Goal: Task Accomplishment & Management: Manage account settings

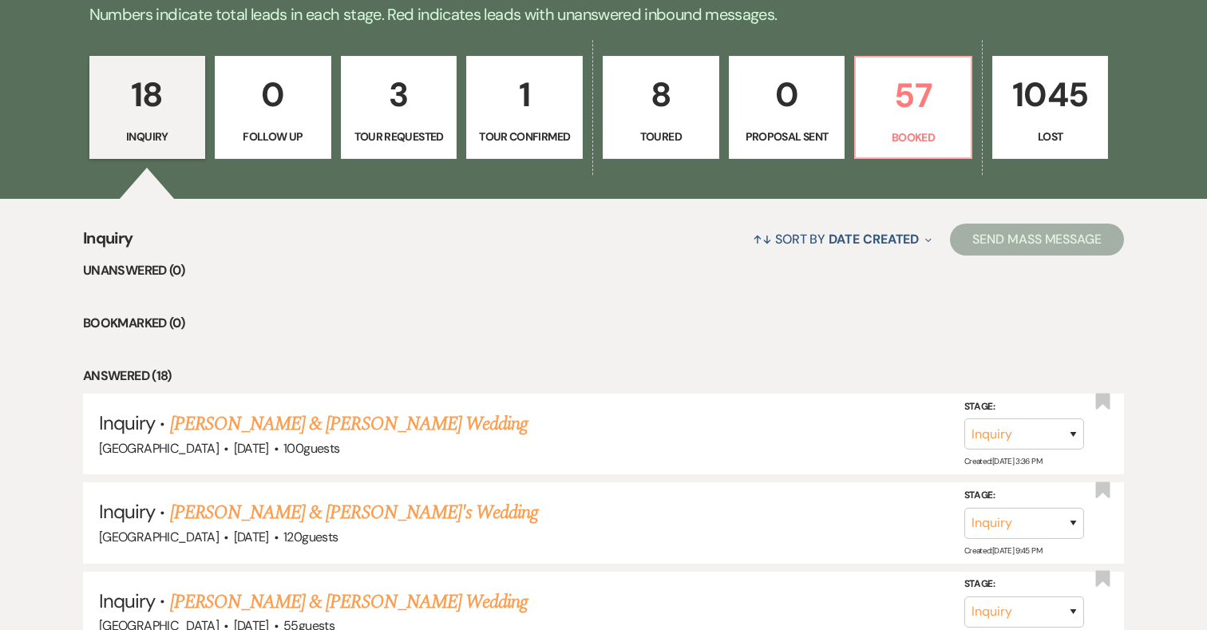
scroll to position [428, 0]
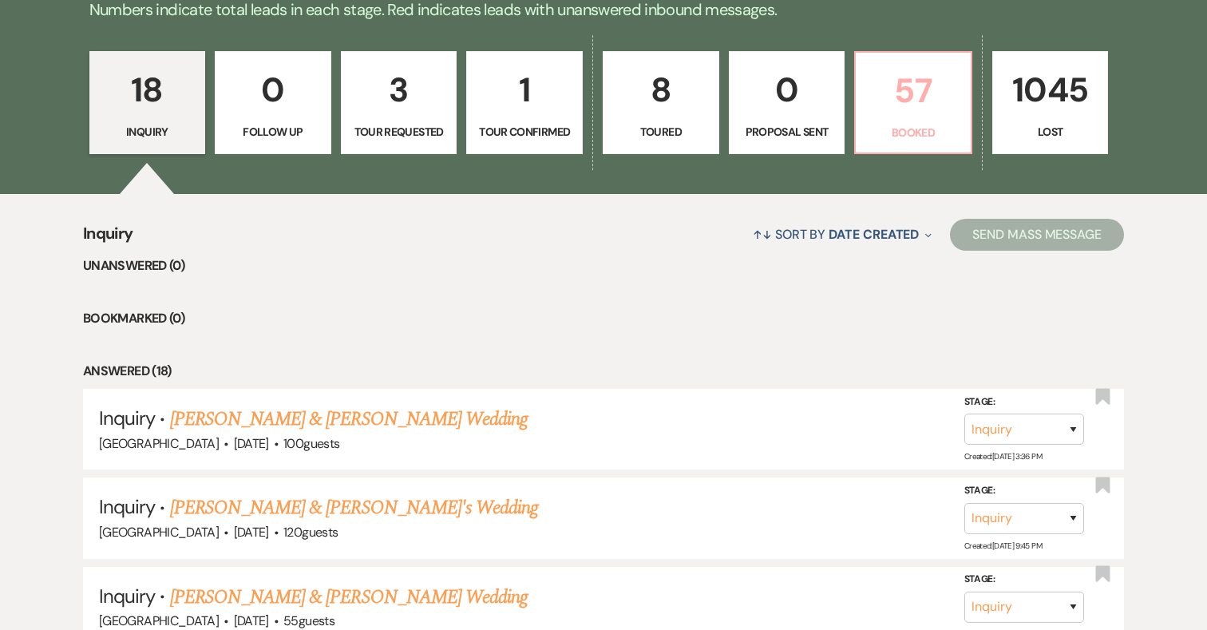
click at [909, 89] on p "57" at bounding box center [914, 91] width 96 height 54
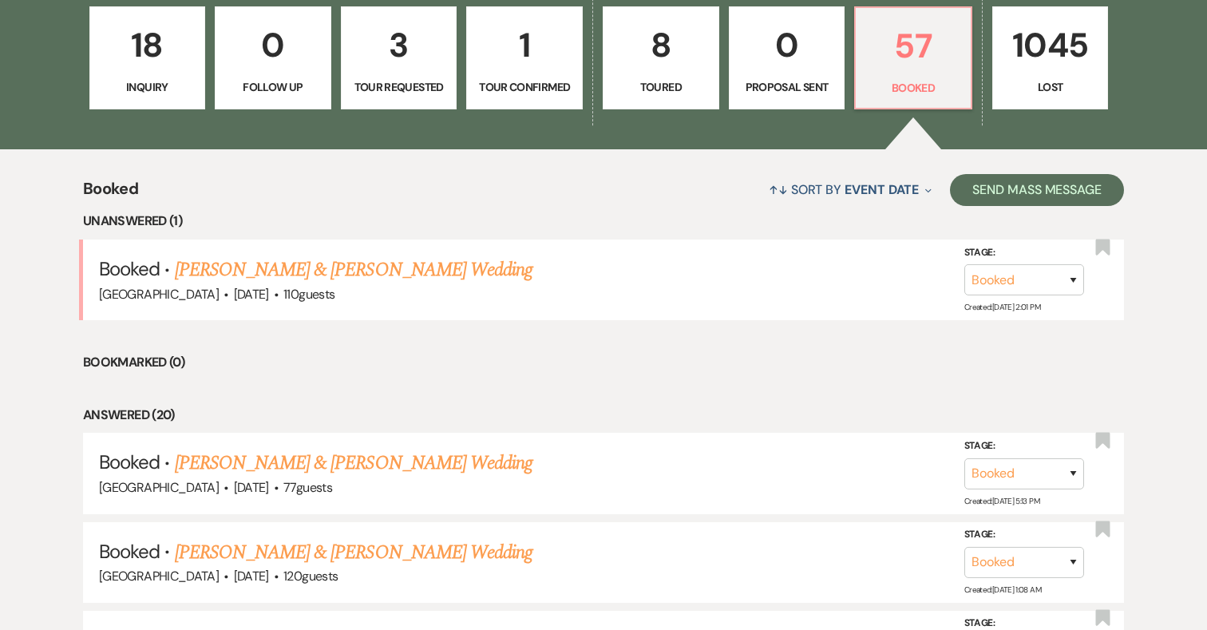
scroll to position [476, 0]
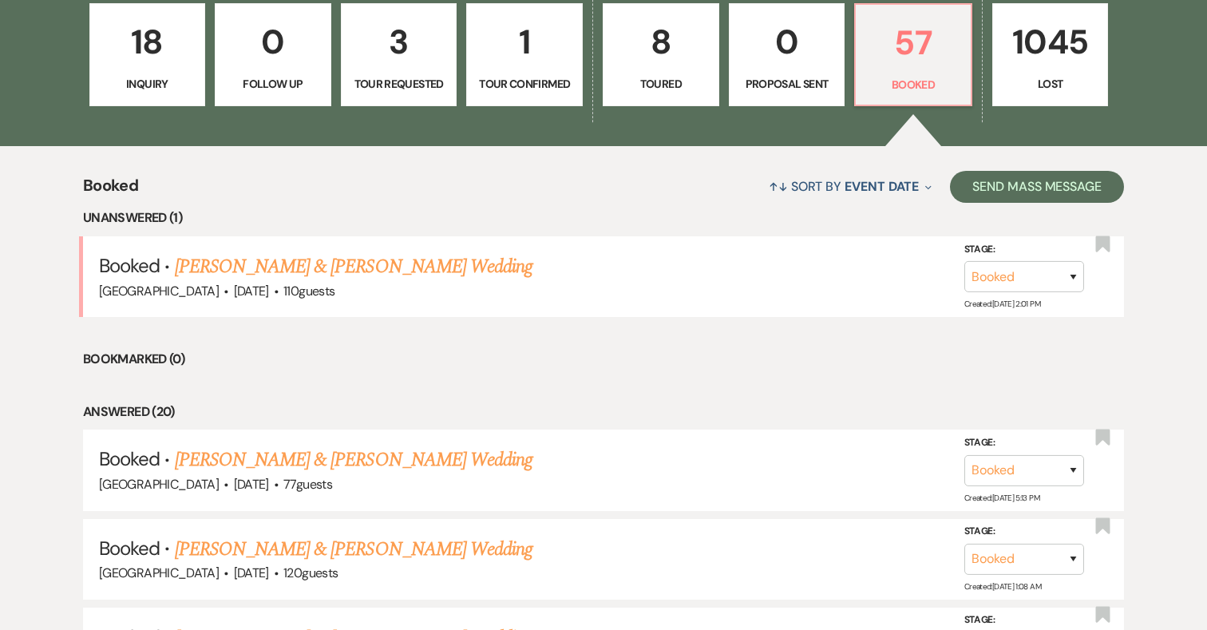
click at [676, 38] on p "8" at bounding box center [661, 42] width 96 height 54
select select "5"
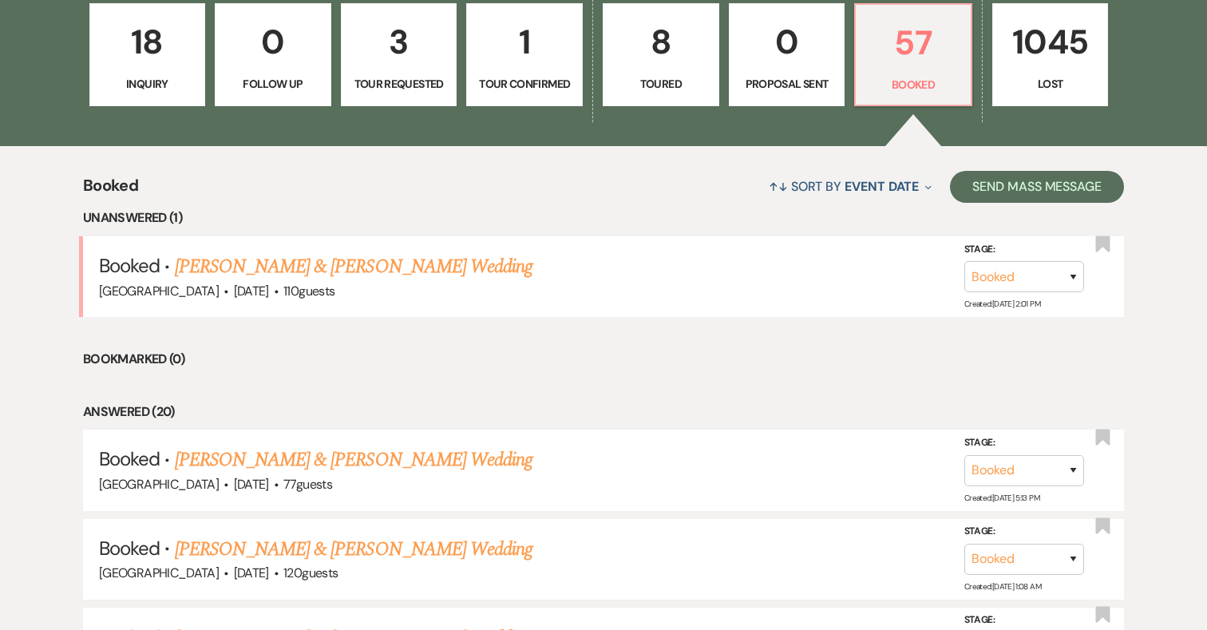
select select "5"
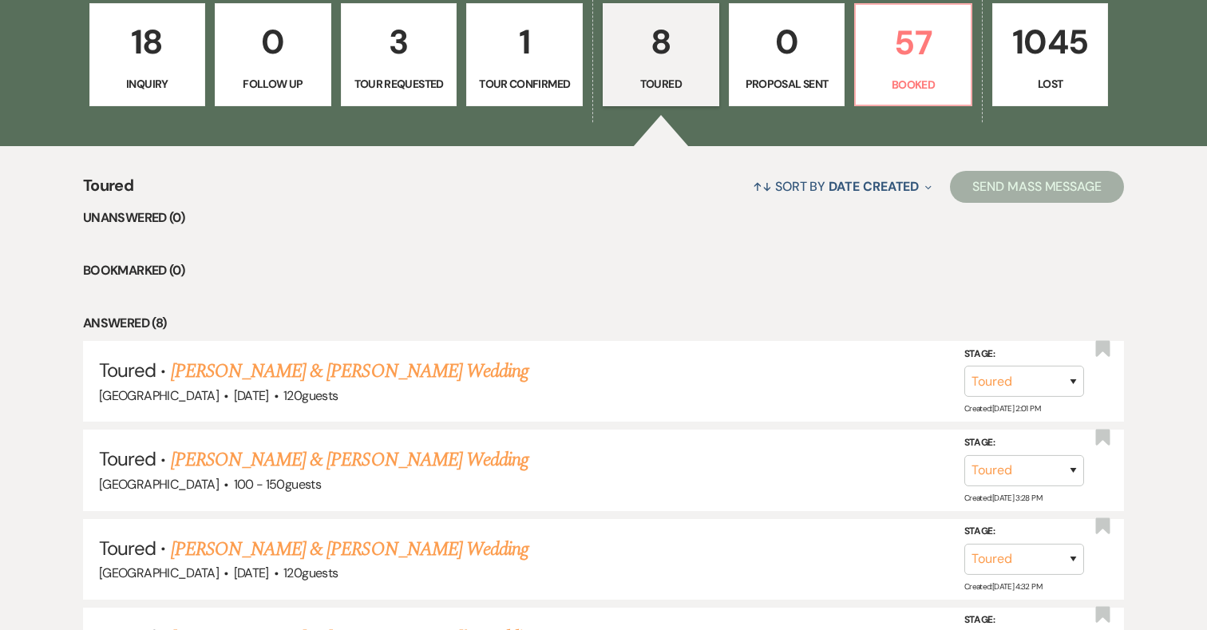
click at [623, 201] on div "↑↓ Sort By Date Created Expand Send Mass Message" at bounding box center [628, 186] width 991 height 42
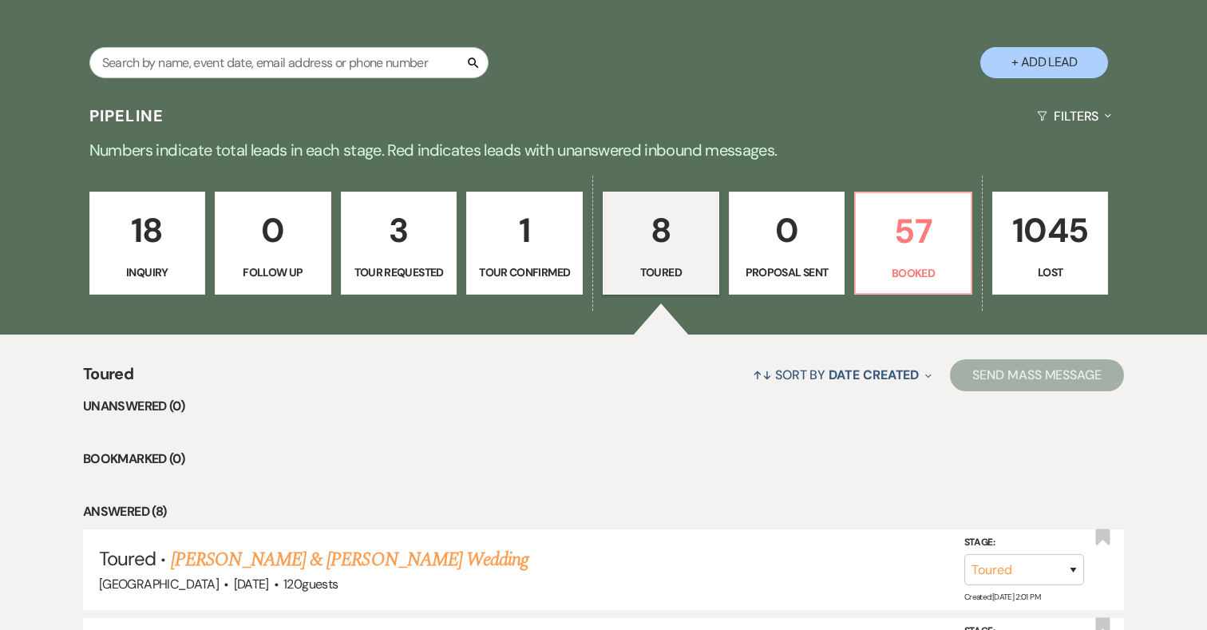
click at [549, 245] on p "1" at bounding box center [525, 231] width 96 height 54
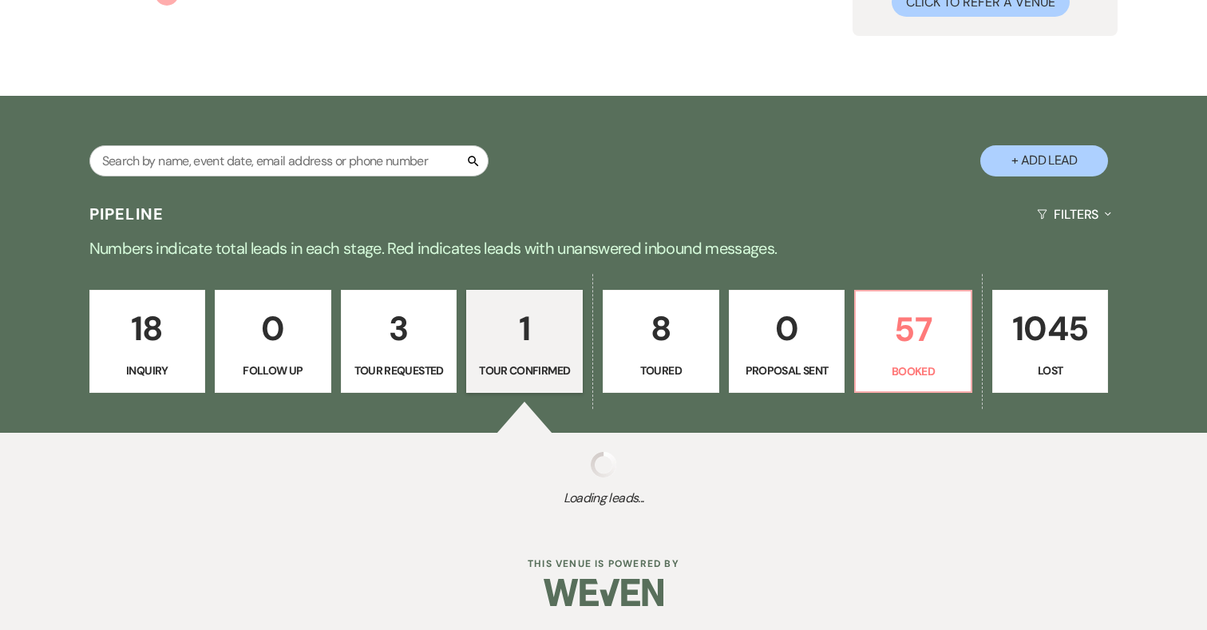
select select "4"
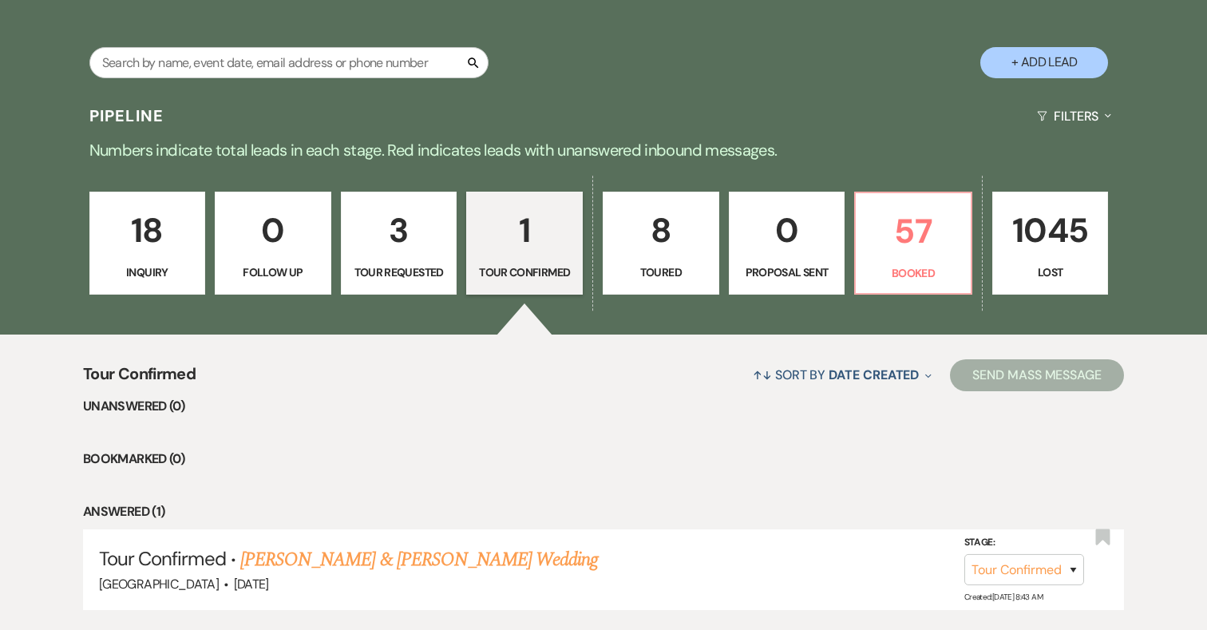
scroll to position [397, 0]
